Goal: Task Accomplishment & Management: Use online tool/utility

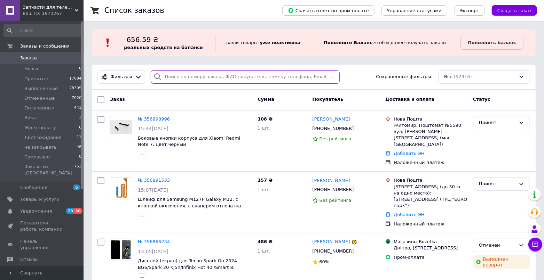
click at [174, 75] on input "search" at bounding box center [245, 77] width 189 height 14
paste input "356670297"
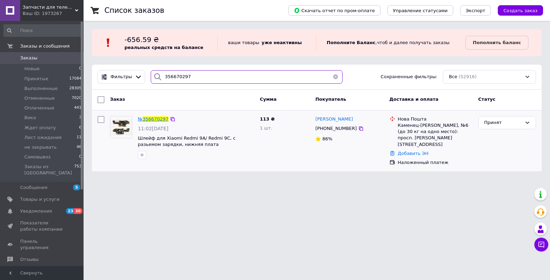
type input "356670297"
click at [157, 120] on span "356670297" at bounding box center [156, 119] width 26 height 5
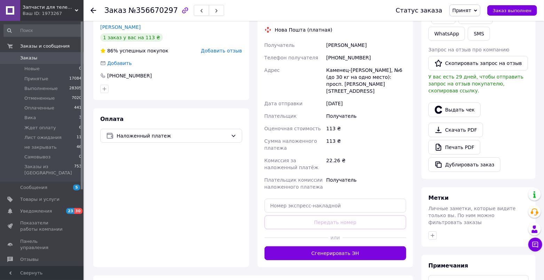
scroll to position [134, 0]
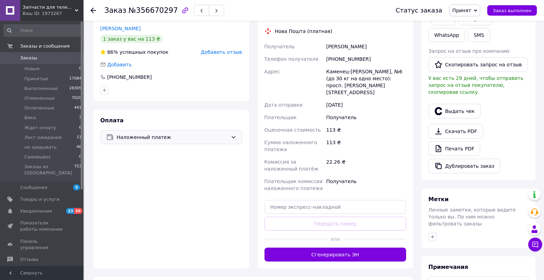
click at [151, 138] on span "Наложенный платеж" at bounding box center [172, 138] width 111 height 8
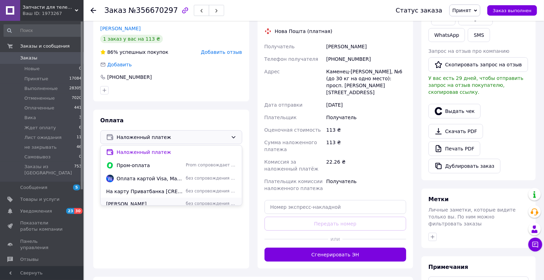
click at [137, 202] on span "[PERSON_NAME]" at bounding box center [144, 204] width 77 height 7
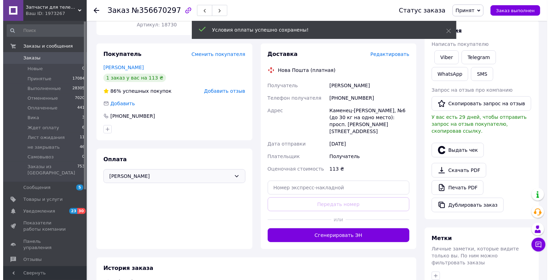
scroll to position [78, 0]
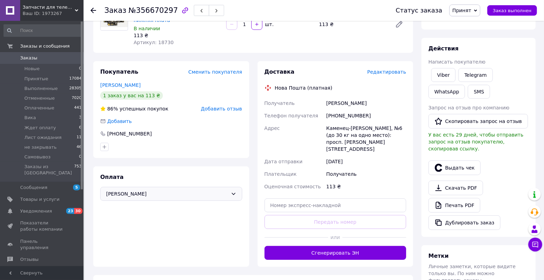
click at [378, 74] on span "Редактировать" at bounding box center [386, 72] width 39 height 6
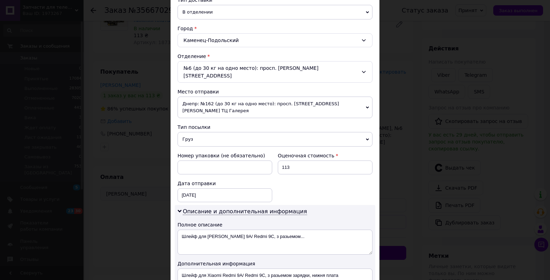
scroll to position [183, 0]
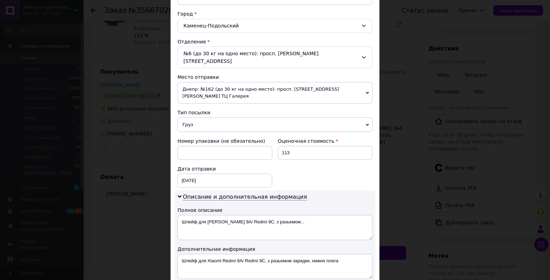
click at [213, 118] on span "Груз" at bounding box center [274, 125] width 195 height 15
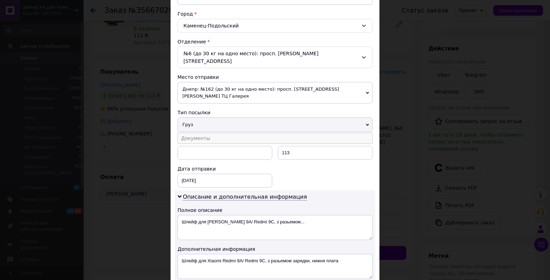
click at [207, 133] on li "Документы" at bounding box center [274, 138] width 195 height 10
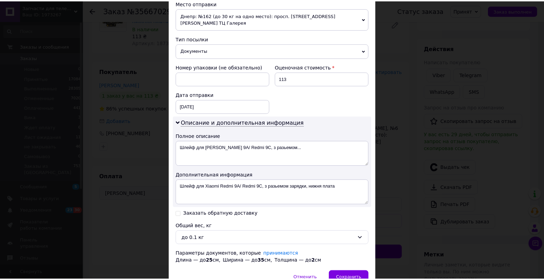
scroll to position [281, 0]
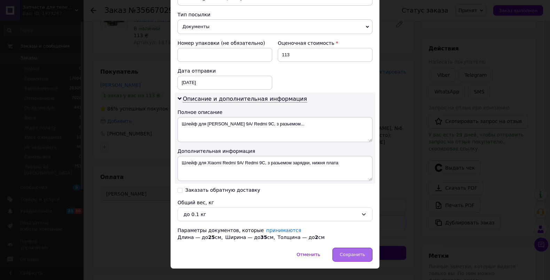
click at [353, 252] on span "Сохранить" at bounding box center [351, 254] width 25 height 5
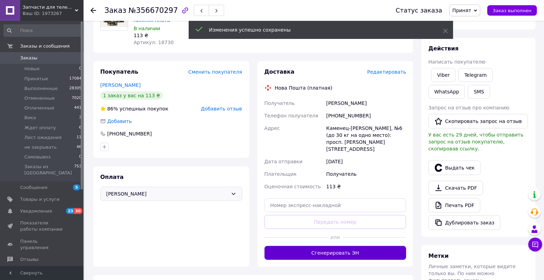
click at [337, 246] on button "Сгенерировать ЭН" at bounding box center [335, 253] width 142 height 14
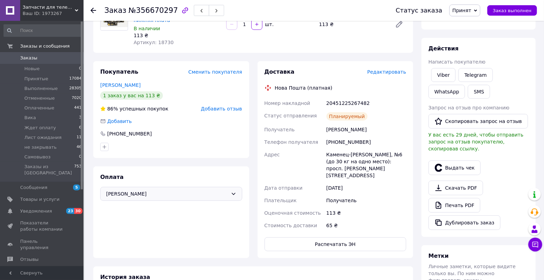
click at [341, 102] on div "20451225267482" at bounding box center [366, 103] width 82 height 13
copy div "20451225267482"
click at [448, 165] on button "Выдать чек" at bounding box center [454, 168] width 52 height 15
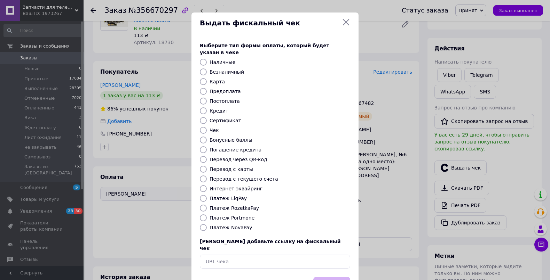
click at [217, 79] on label "Карта" at bounding box center [216, 82] width 15 height 6
click at [207, 78] on input "Карта" at bounding box center [203, 81] width 7 height 7
radio input "true"
click at [325, 277] on button "Выбрать" at bounding box center [331, 284] width 37 height 15
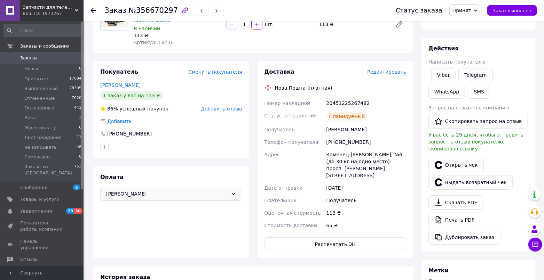
click at [40, 60] on span "Заказы" at bounding box center [42, 58] width 44 height 6
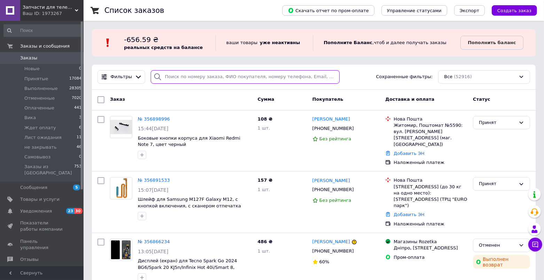
click at [202, 78] on input "search" at bounding box center [245, 77] width 189 height 14
paste input "356742025"
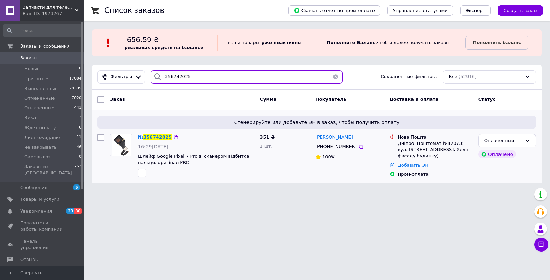
type input "356742025"
click at [154, 136] on span "356742025" at bounding box center [157, 137] width 28 height 5
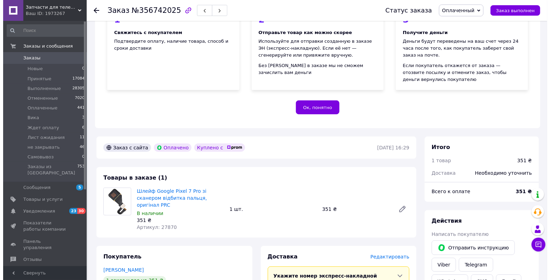
scroll to position [218, 0]
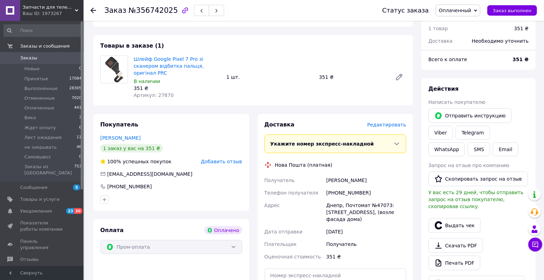
click at [393, 125] on span "Редактировать" at bounding box center [386, 125] width 39 height 6
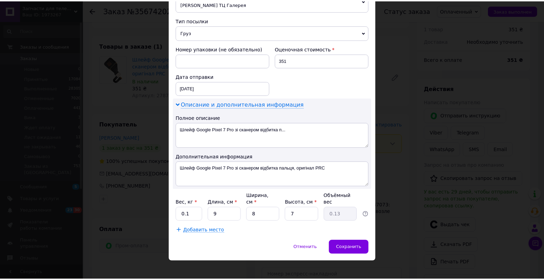
scroll to position [268, 0]
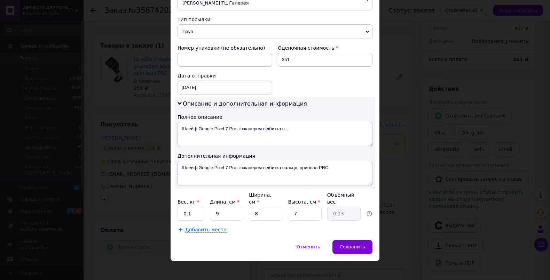
click at [205, 27] on span "Груз" at bounding box center [274, 31] width 195 height 15
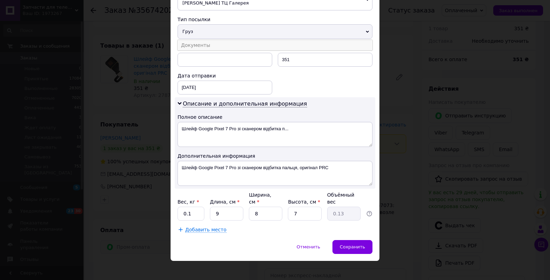
click at [203, 40] on li "Документы" at bounding box center [274, 45] width 195 height 10
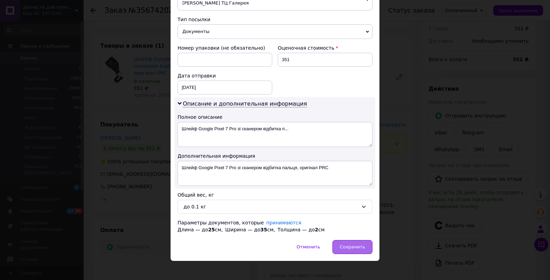
click at [357, 245] on span "Сохранить" at bounding box center [351, 247] width 25 height 5
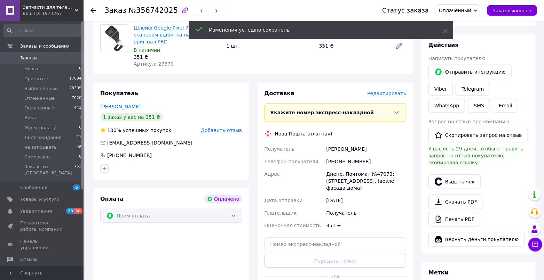
scroll to position [330, 0]
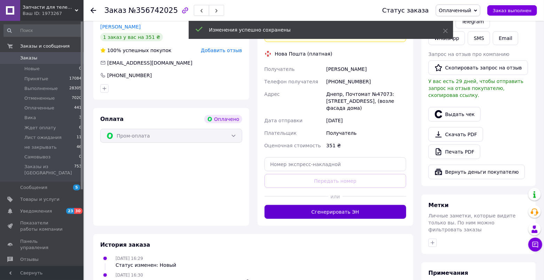
click at [311, 205] on button "Сгенерировать ЭН" at bounding box center [335, 212] width 142 height 14
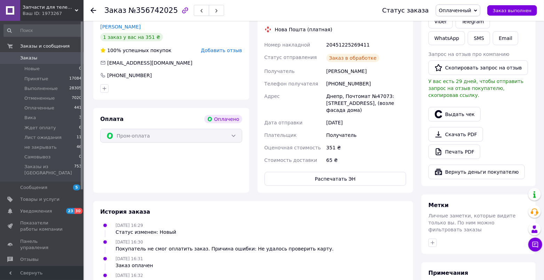
click at [337, 45] on div "20451225269411" at bounding box center [366, 45] width 82 height 13
copy div "20451225269411"
